Goal: Transaction & Acquisition: Purchase product/service

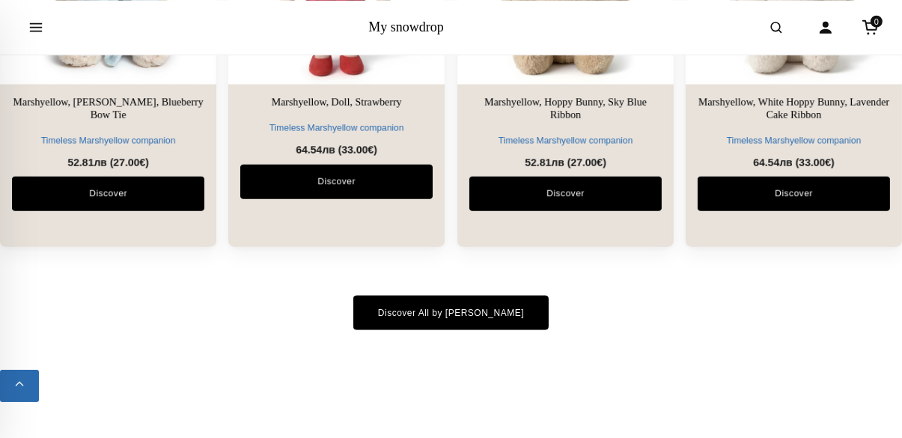
scroll to position [1875, 0]
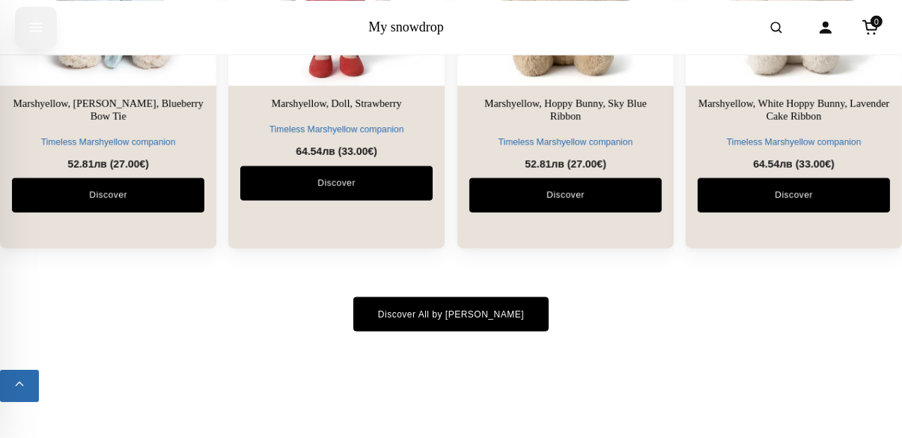
click at [28, 34] on icon "Open menu" at bounding box center [35, 27] width 15 height 30
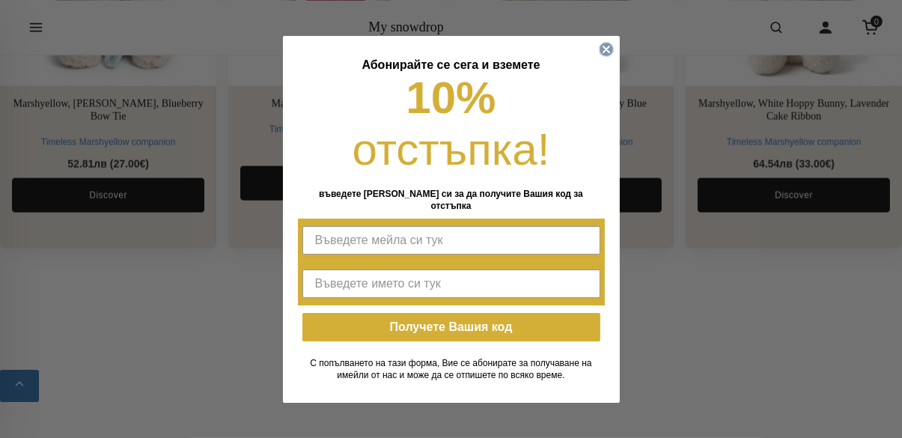
click at [604, 56] on circle "Close dialog" at bounding box center [606, 49] width 14 height 14
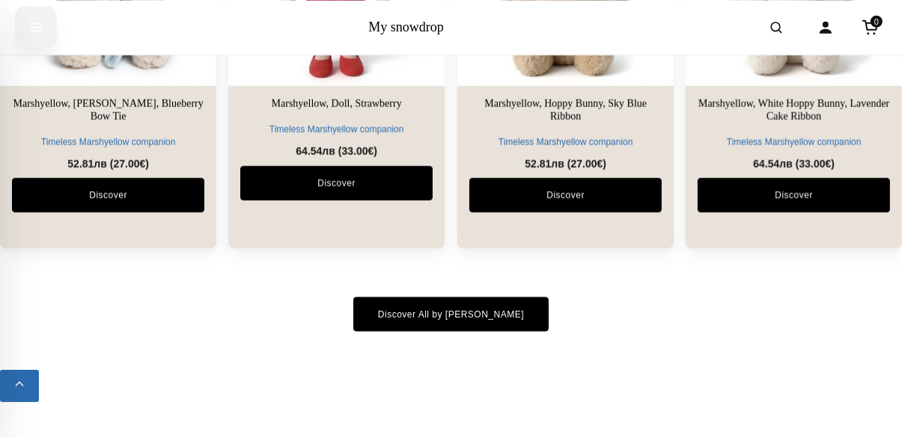
click at [34, 35] on icon "Open menu" at bounding box center [35, 27] width 15 height 30
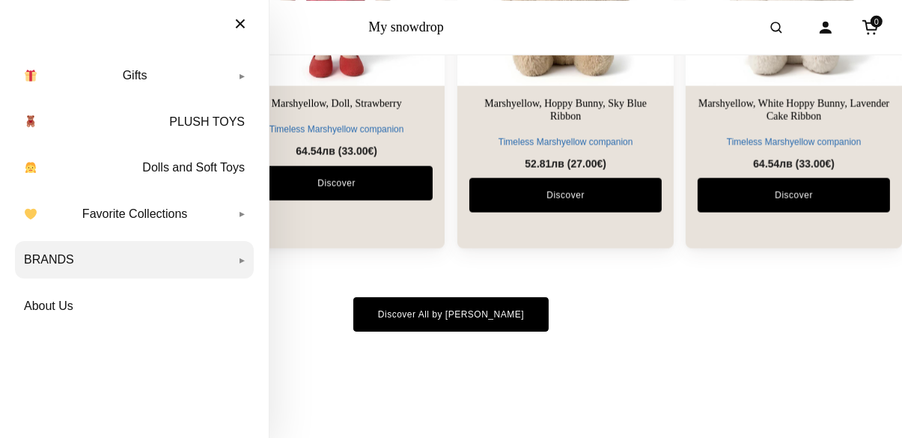
click at [242, 266] on link "BRANDS" at bounding box center [134, 259] width 239 height 37
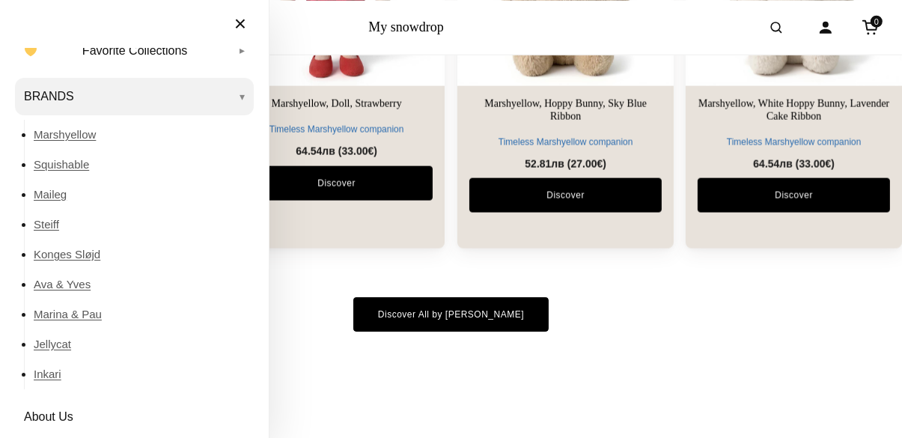
scroll to position [173, 0]
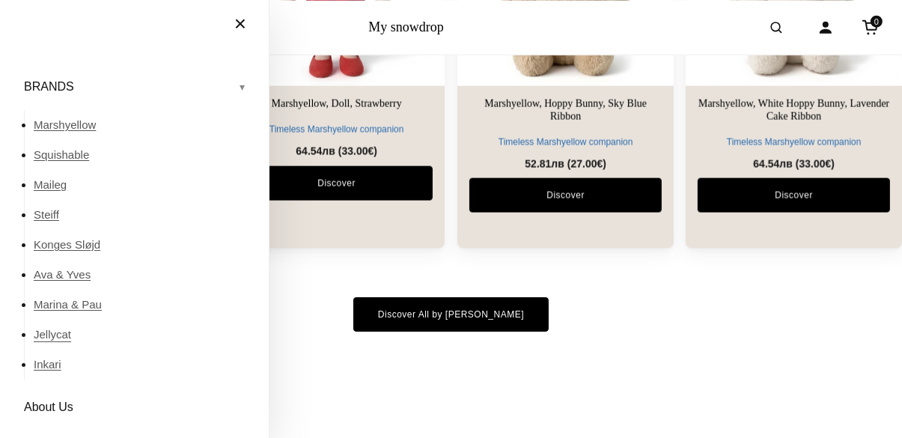
click at [67, 337] on link "Jellycat" at bounding box center [144, 335] width 220 height 30
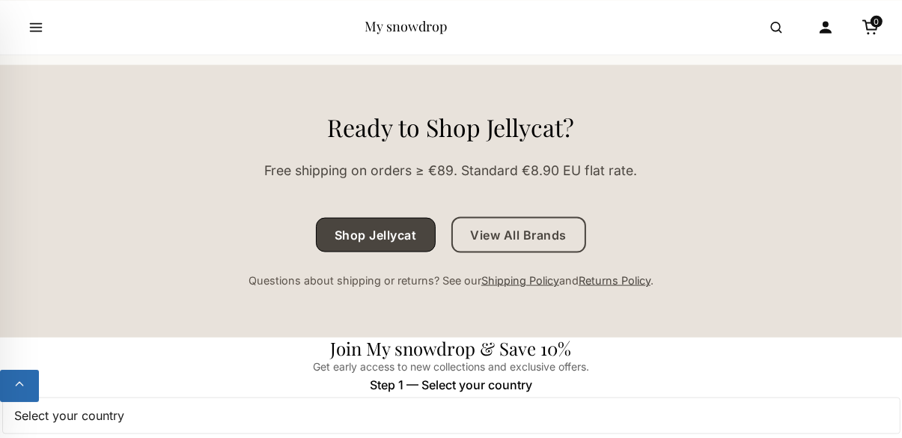
scroll to position [1864, 0]
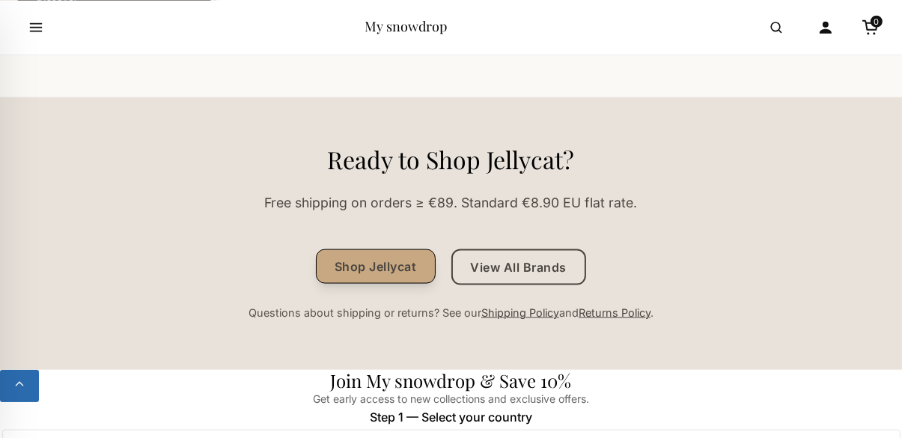
click at [410, 257] on link "Shop Jellycat" at bounding box center [376, 266] width 120 height 34
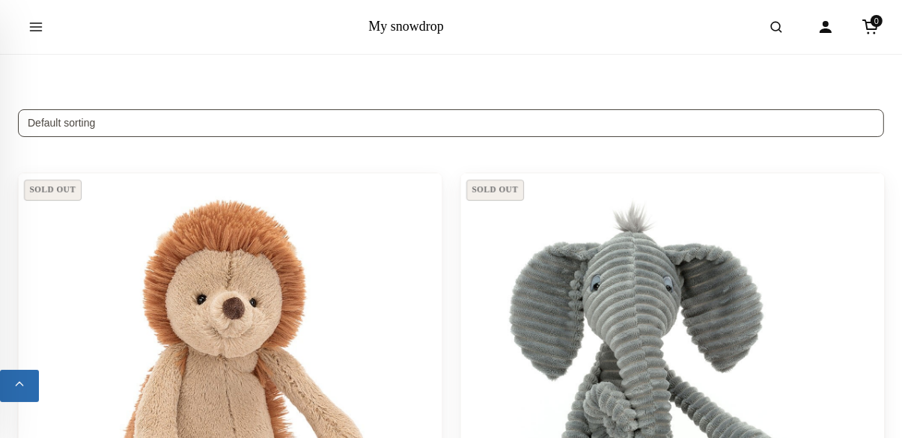
scroll to position [58, 0]
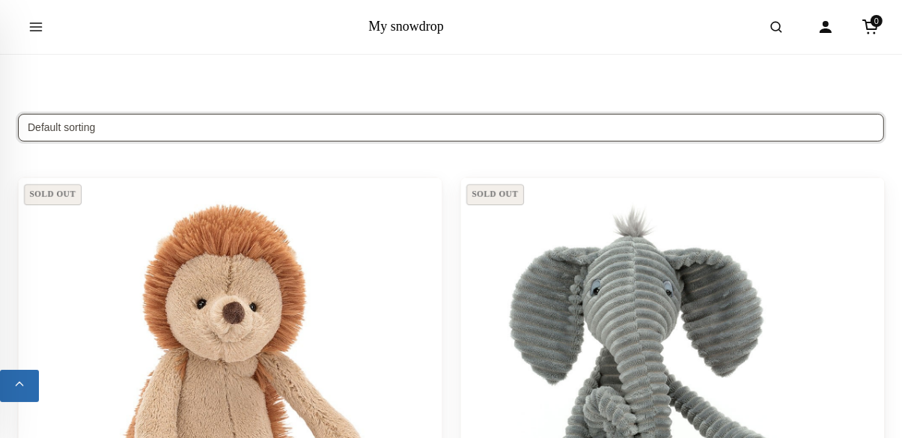
click at [612, 138] on select "Default sorting Sort by popularity Sort by average rating Sort by latest Sort b…" at bounding box center [451, 128] width 866 height 28
select select "date"
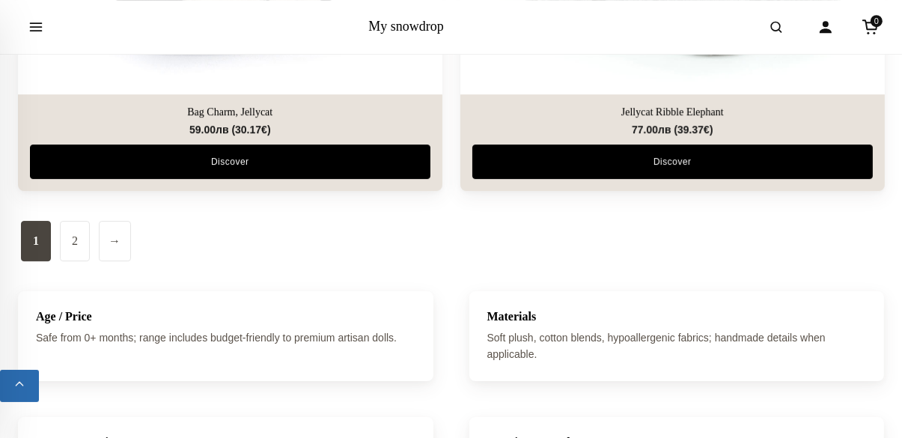
scroll to position [4291, 0]
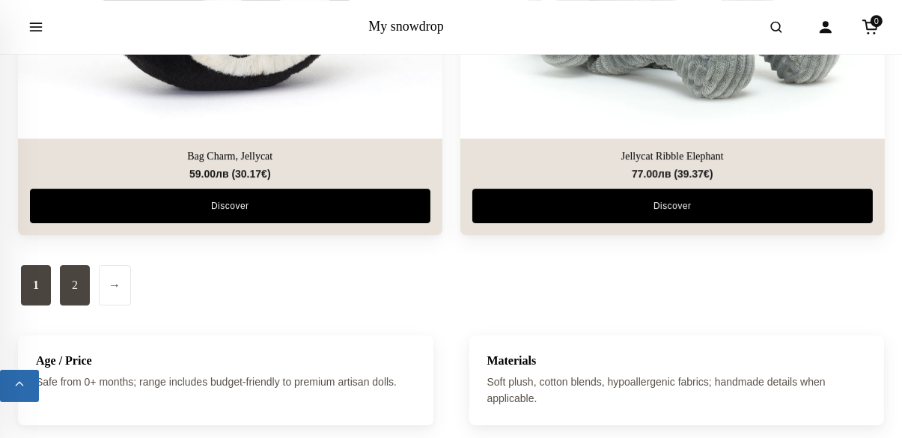
click at [76, 285] on link "2" at bounding box center [75, 285] width 30 height 40
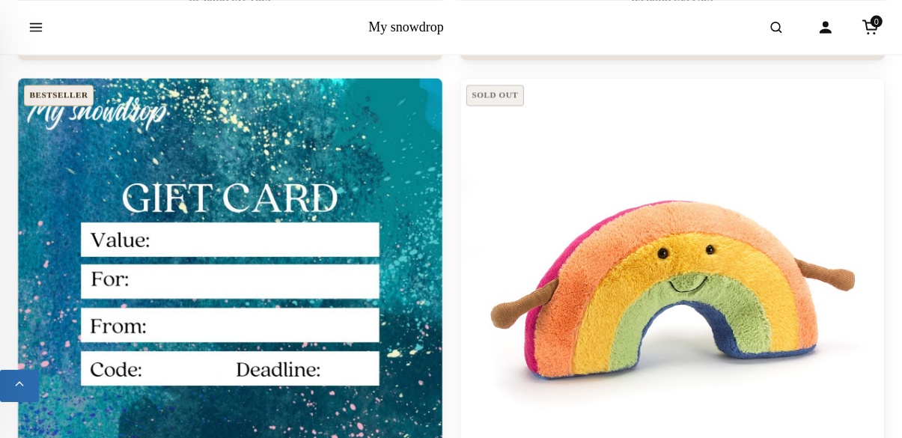
scroll to position [2310, 0]
